Goal: Navigation & Orientation: Find specific page/section

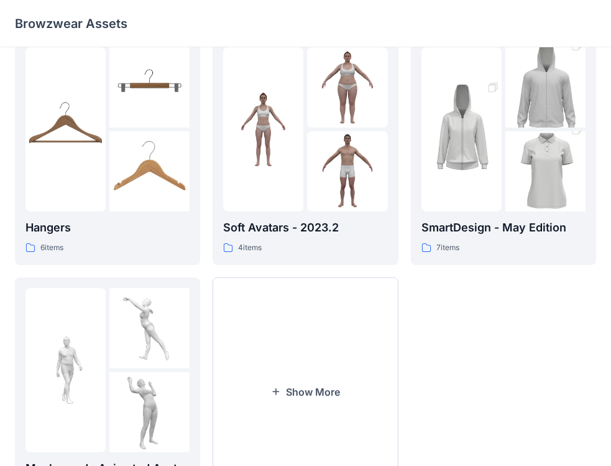
scroll to position [341, 0]
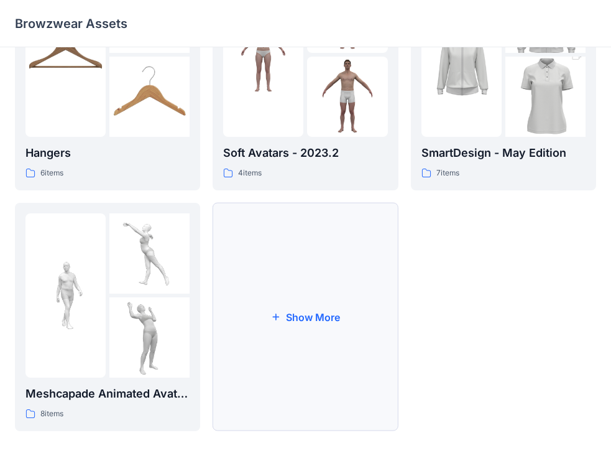
click at [306, 325] on button "Show More" at bounding box center [305, 317] width 185 height 228
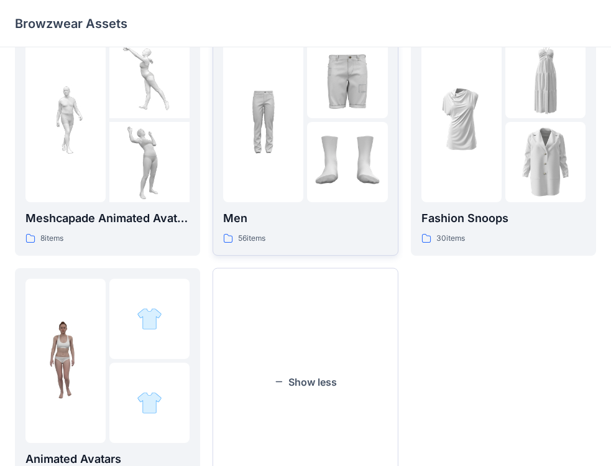
scroll to position [456, 0]
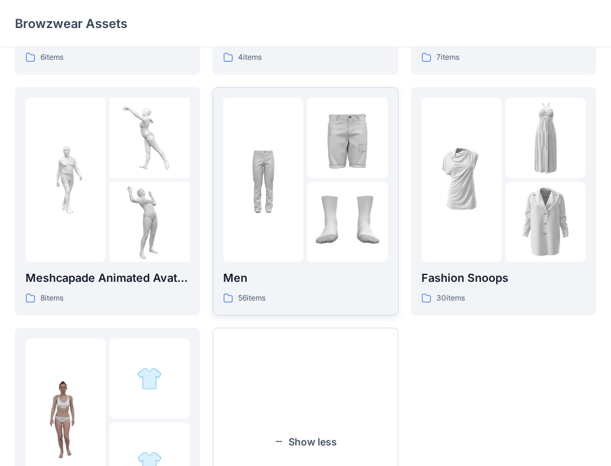
click at [338, 287] on div "Men 56 items" at bounding box center [305, 286] width 164 height 35
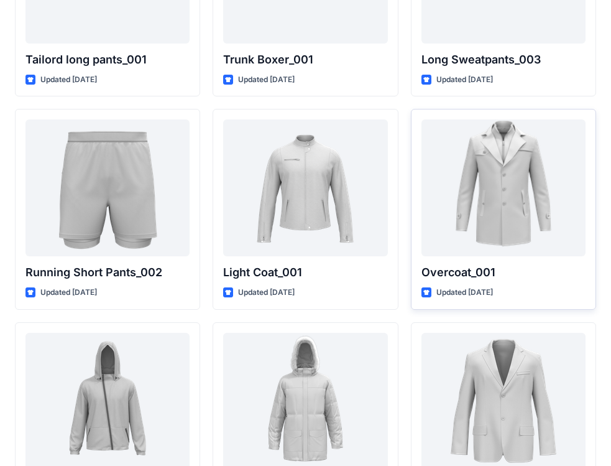
scroll to position [3115, 0]
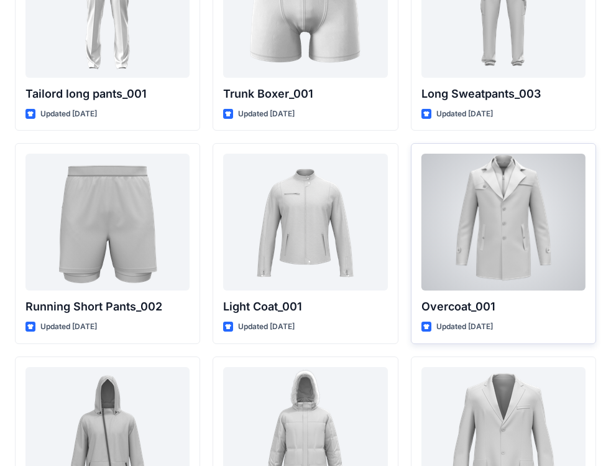
click at [499, 233] on div at bounding box center [504, 222] width 164 height 137
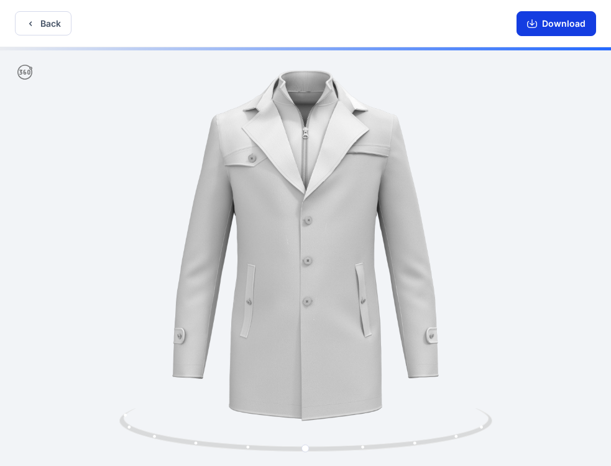
click at [537, 21] on icon "button" at bounding box center [532, 24] width 10 height 7
